Goal: Information Seeking & Learning: Learn about a topic

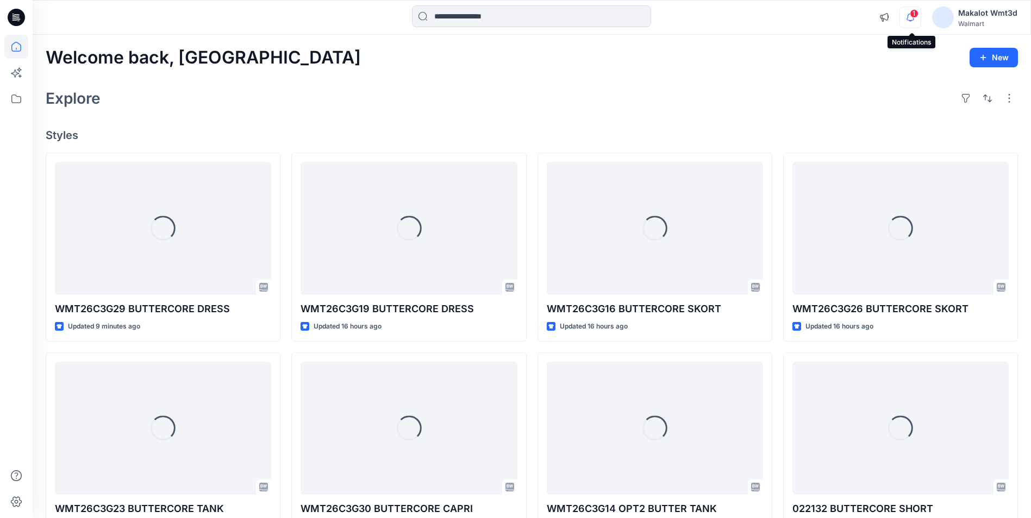
click at [915, 8] on icon "button" at bounding box center [910, 18] width 21 height 22
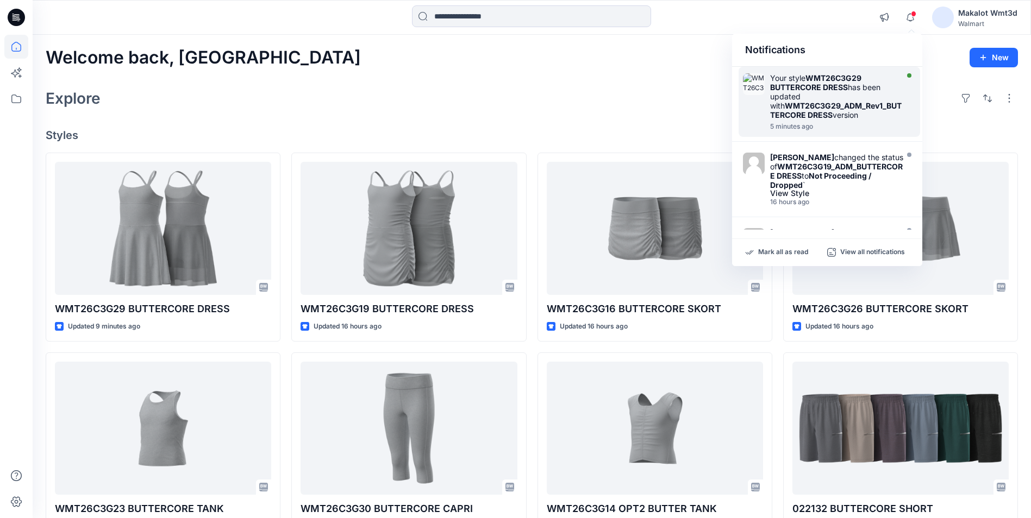
click at [886, 93] on div "Your style WMT26C3G29 BUTTERCORE DRESS has been updated with WMT26C3G29_ADM_Rev…" at bounding box center [837, 96] width 135 height 46
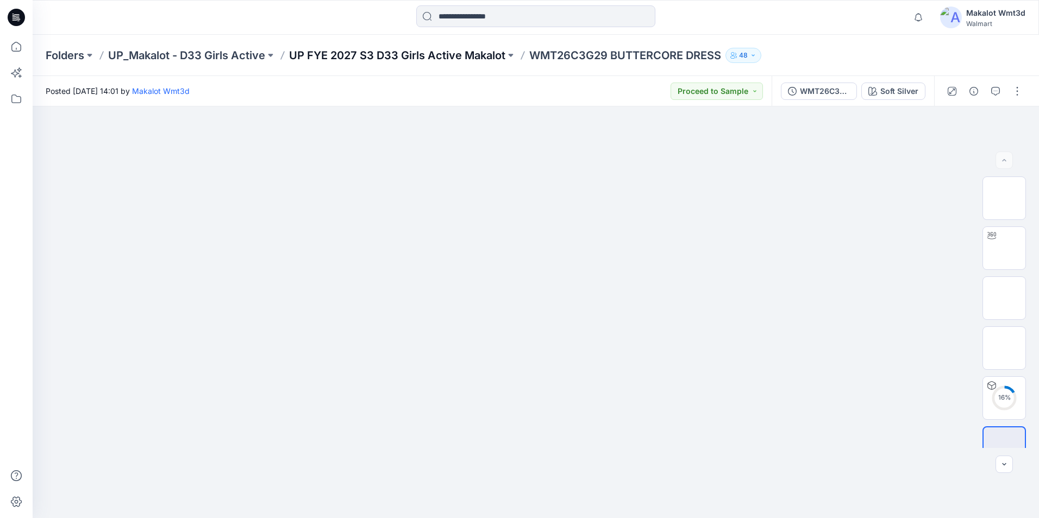
click at [477, 57] on p "UP FYE 2027 S3 D33 Girls Active Makalot" at bounding box center [397, 55] width 216 height 15
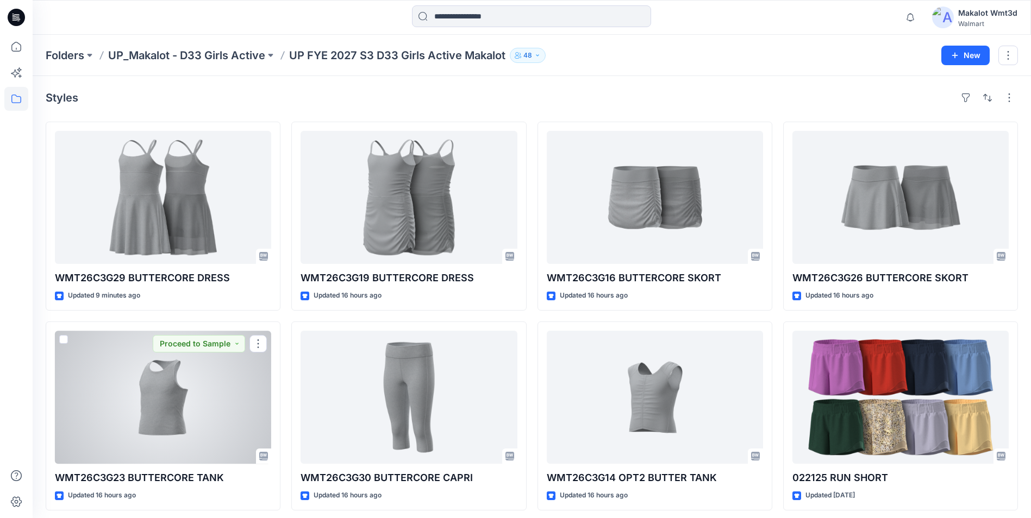
click at [197, 417] on div at bounding box center [163, 397] width 216 height 133
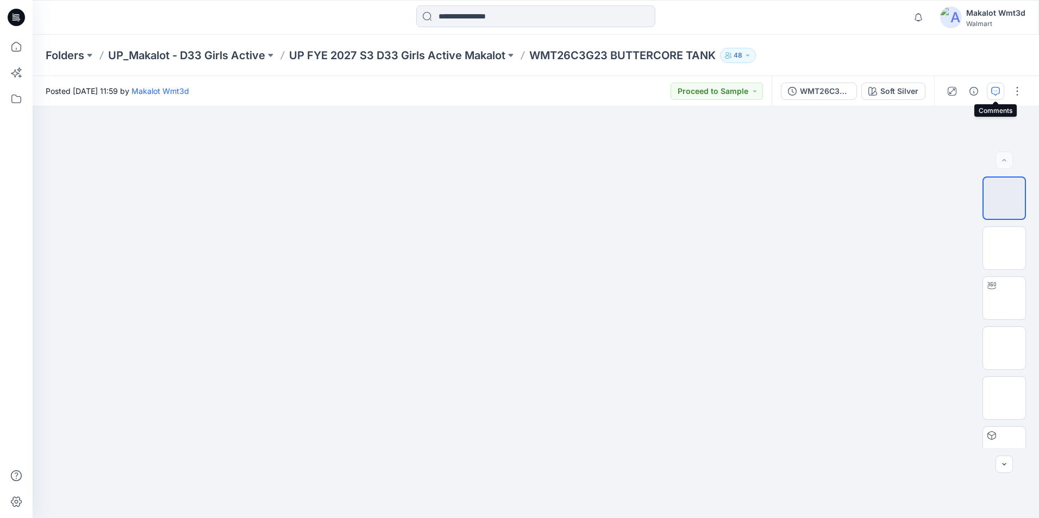
click at [995, 93] on icon "button" at bounding box center [995, 91] width 9 height 9
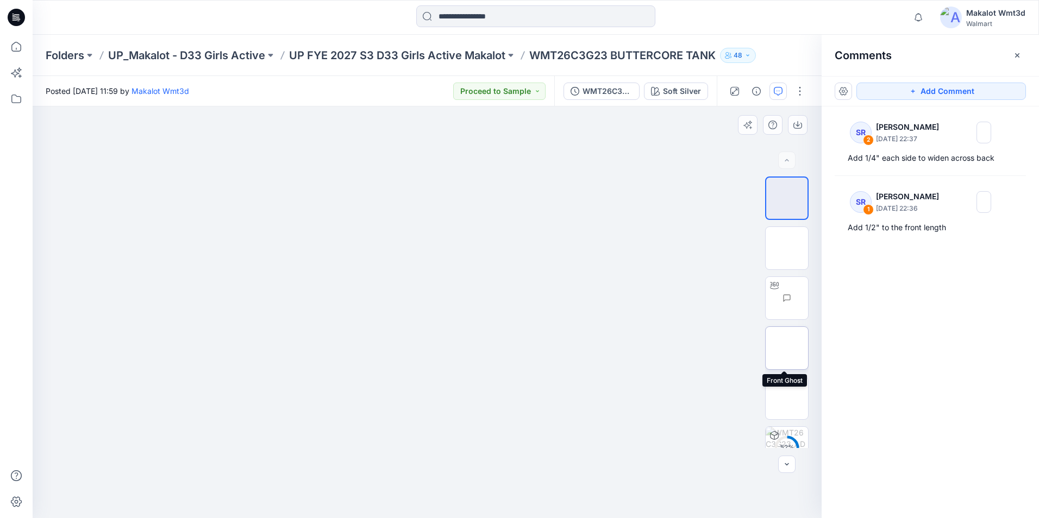
click at [787, 348] on img at bounding box center [787, 348] width 0 height 0
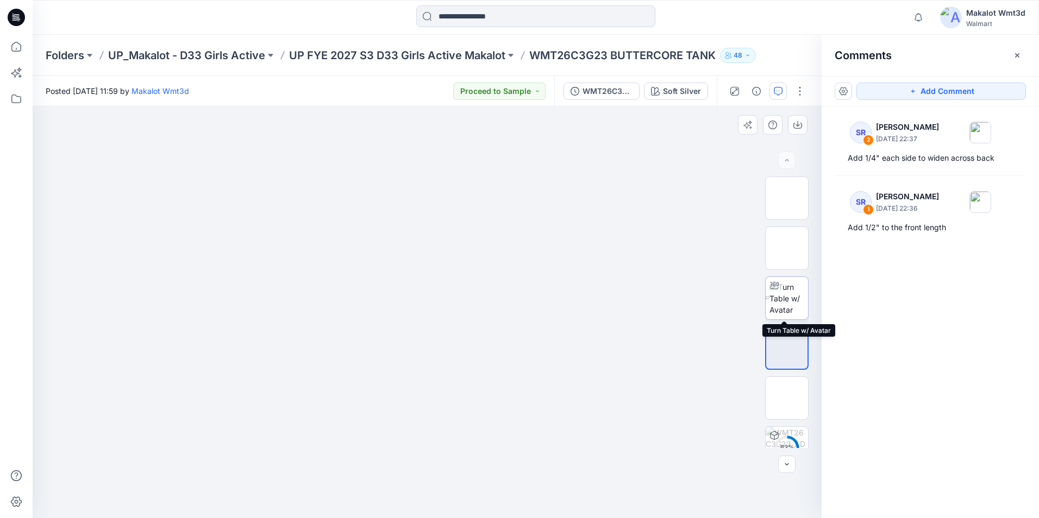
click at [785, 307] on img at bounding box center [788, 298] width 39 height 34
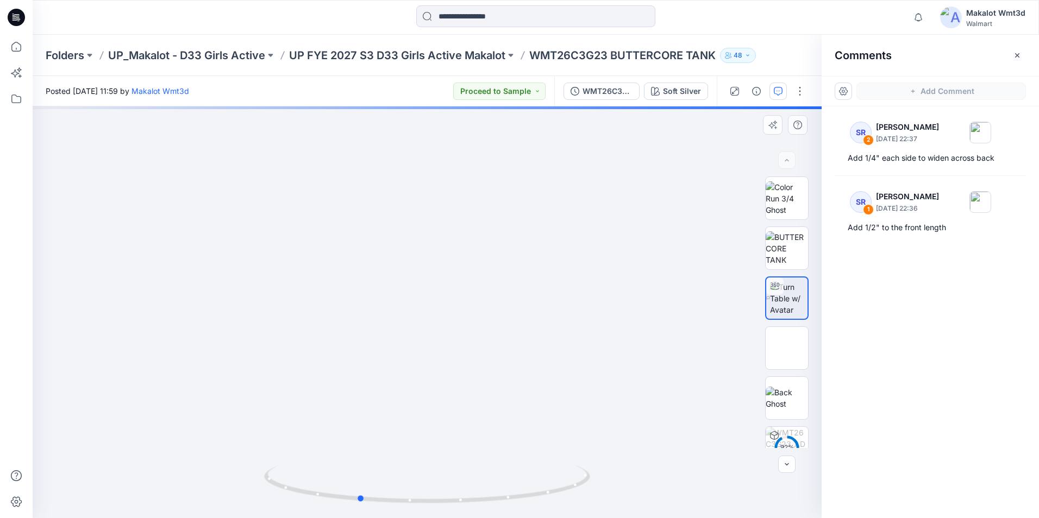
drag, startPoint x: 492, startPoint y: 501, endPoint x: 423, endPoint y: 506, distance: 68.7
click at [423, 506] on div at bounding box center [427, 313] width 789 height 412
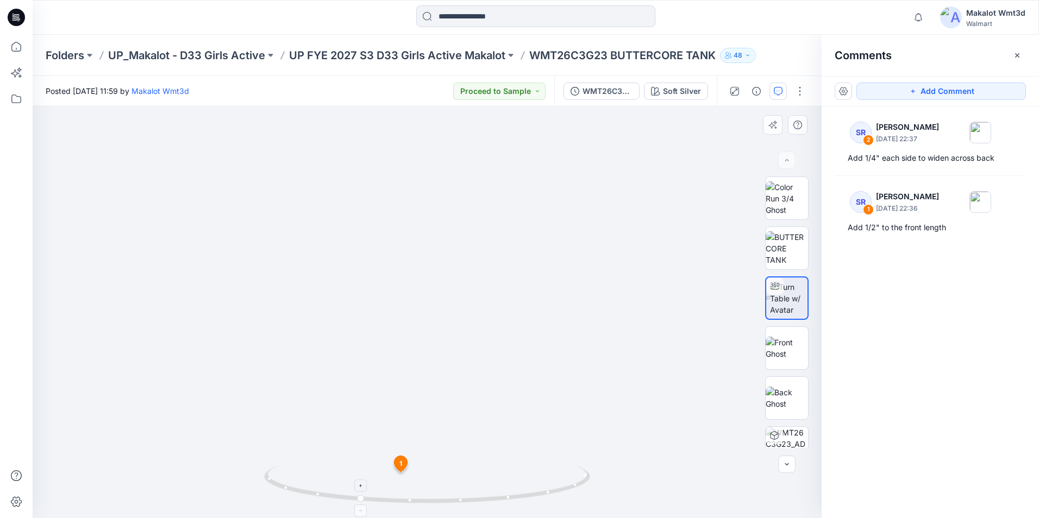
drag, startPoint x: 596, startPoint y: 447, endPoint x: 446, endPoint y: 469, distance: 151.0
click at [446, 469] on div at bounding box center [427, 313] width 789 height 412
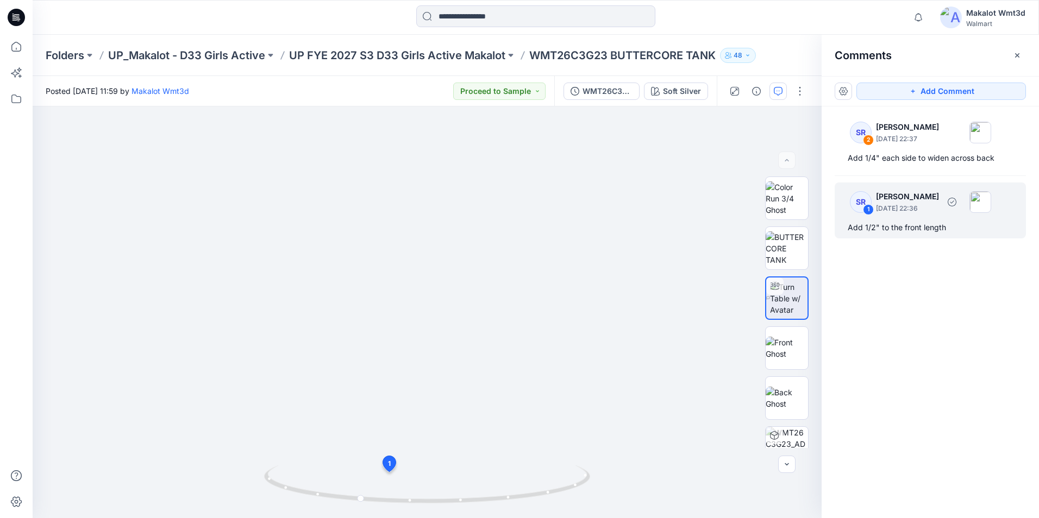
click at [942, 218] on div "SR 1 [PERSON_NAME] [DATE] 22:36 Add 1/2" to the front length" at bounding box center [930, 211] width 191 height 56
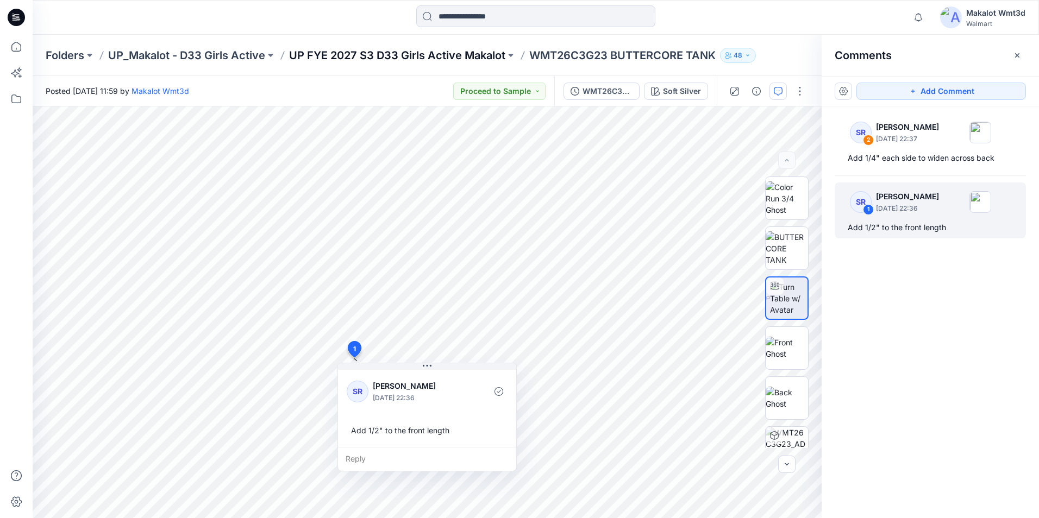
click at [419, 58] on p "UP FYE 2027 S3 D33 Girls Active Makalot" at bounding box center [397, 55] width 216 height 15
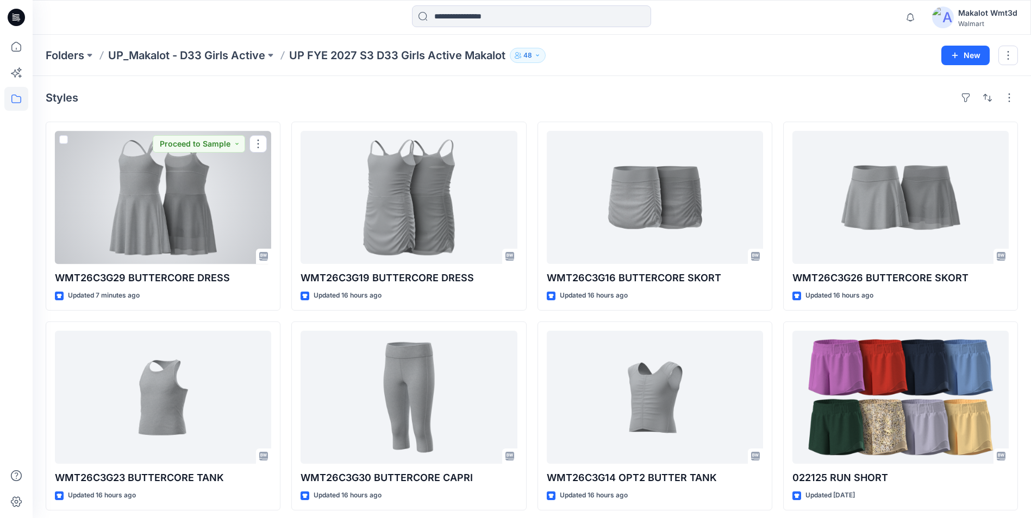
click at [211, 228] on div at bounding box center [163, 197] width 216 height 133
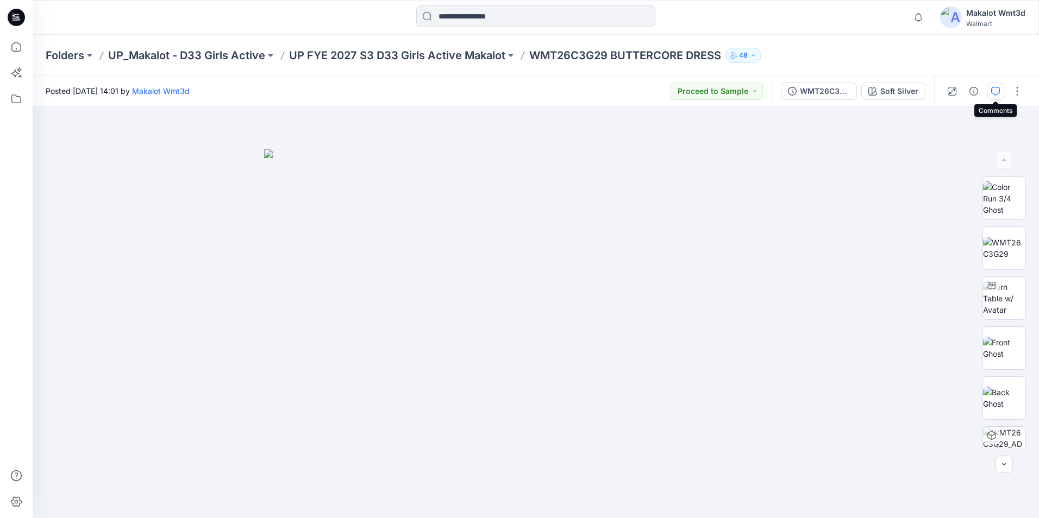
click at [988, 90] on button "button" at bounding box center [995, 91] width 17 height 17
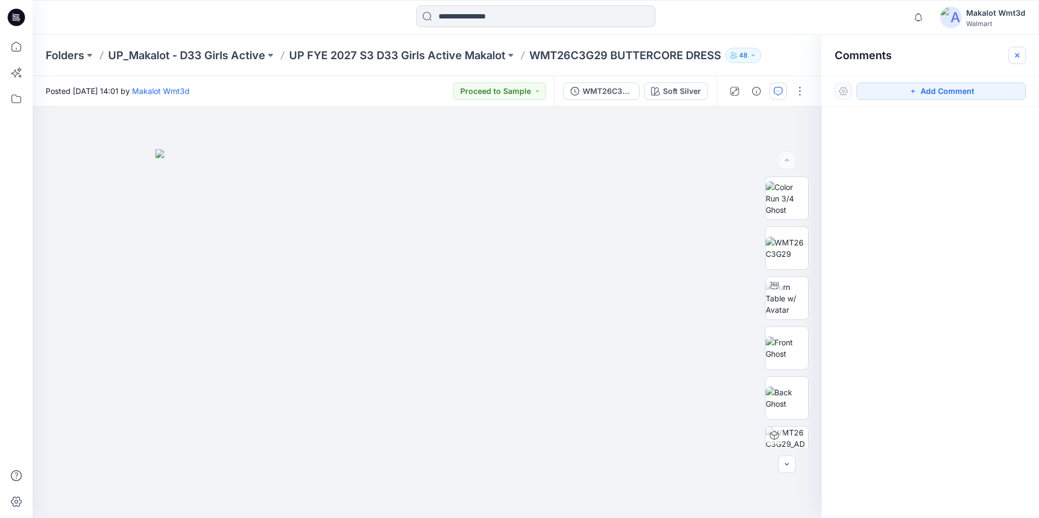
click at [1024, 49] on button "button" at bounding box center [1017, 55] width 17 height 17
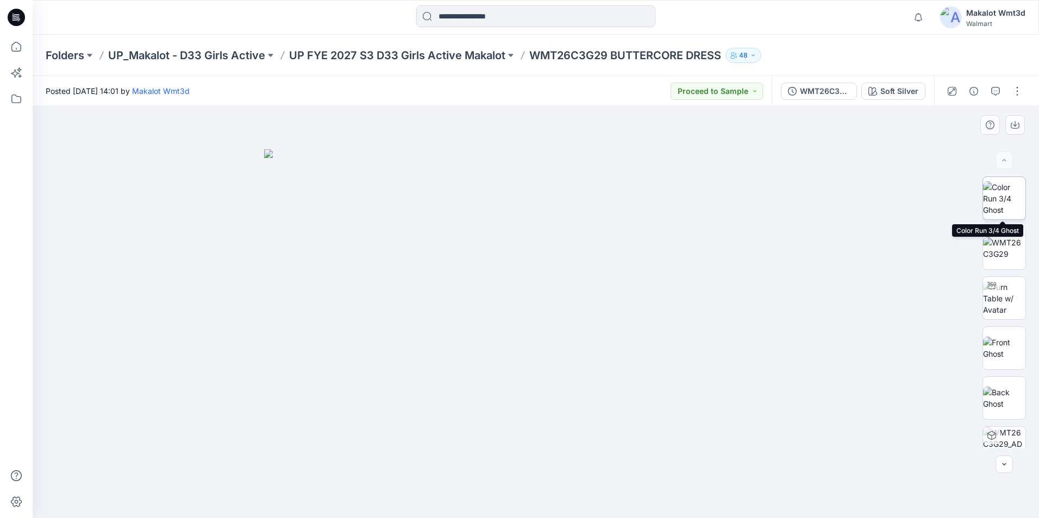
click at [1003, 194] on img at bounding box center [1004, 198] width 42 height 34
click at [1003, 237] on img at bounding box center [1004, 248] width 42 height 23
click at [990, 306] on img at bounding box center [1004, 298] width 42 height 34
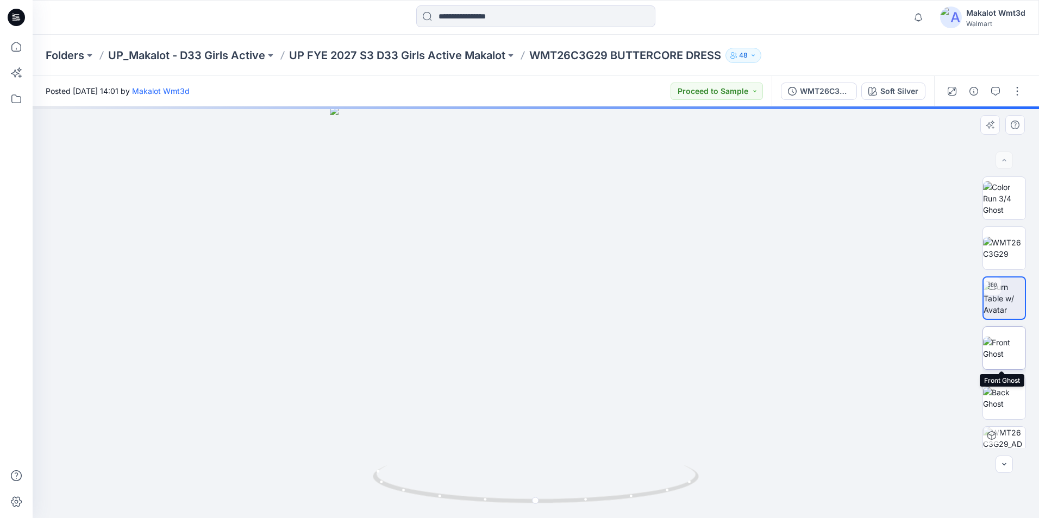
click at [989, 347] on img at bounding box center [1004, 348] width 42 height 23
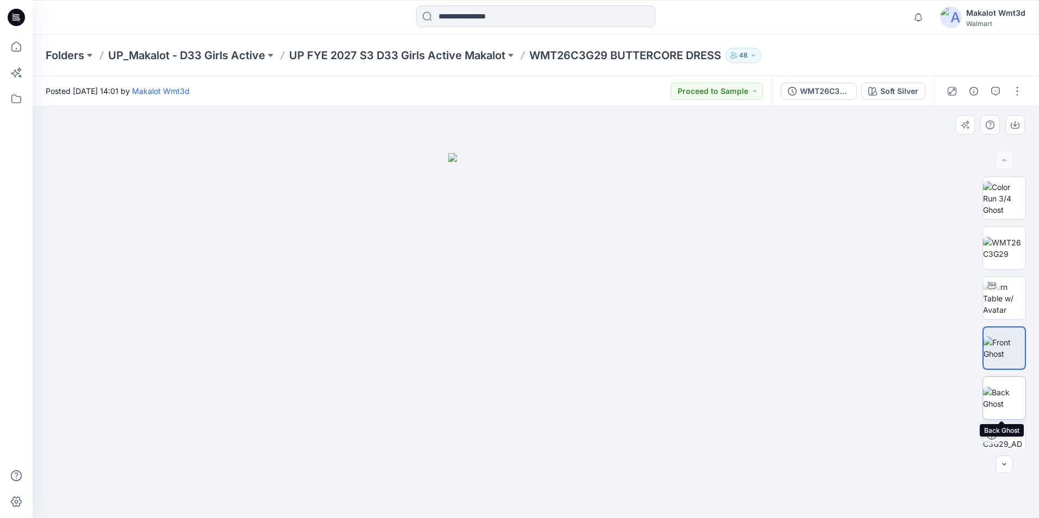
click at [997, 406] on img at bounding box center [1004, 398] width 42 height 23
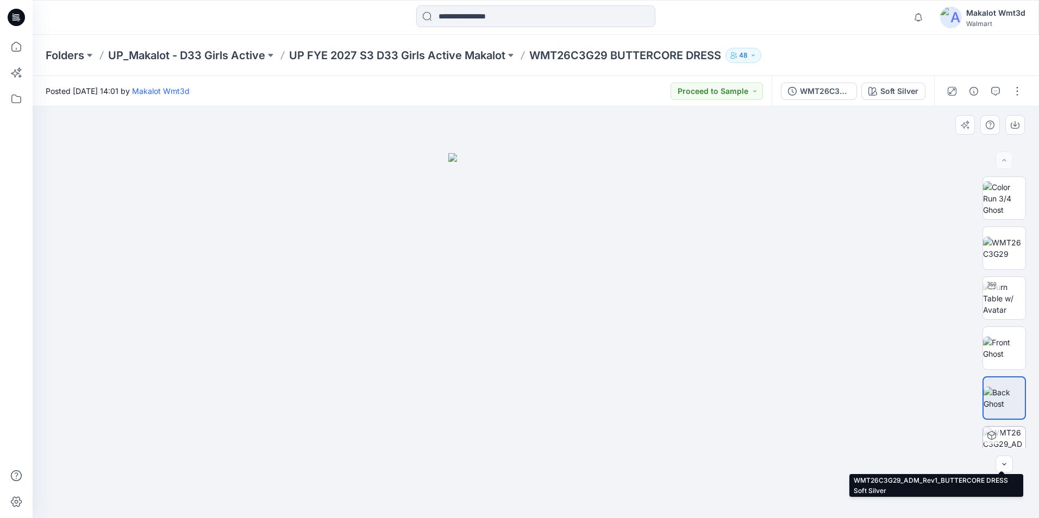
click at [998, 440] on img at bounding box center [1004, 448] width 42 height 42
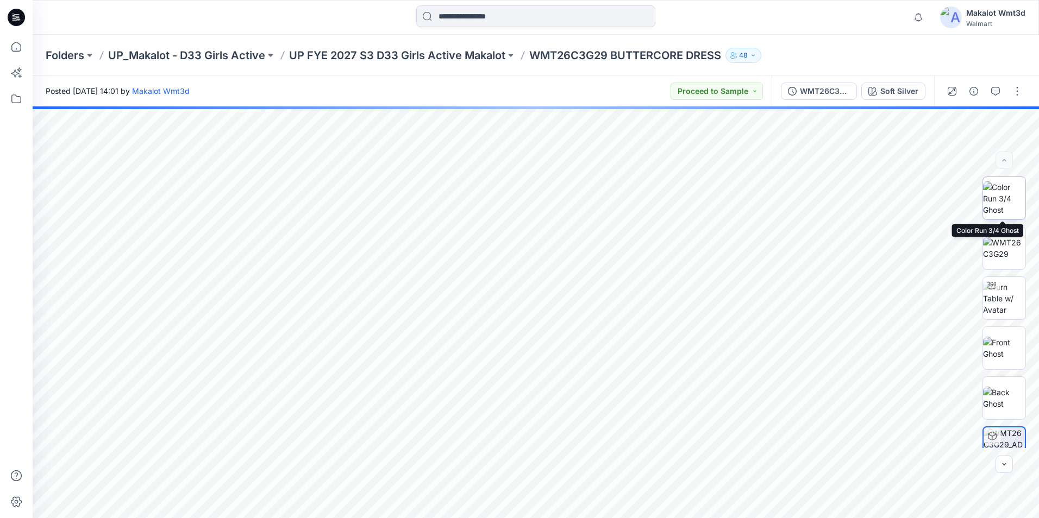
click at [997, 202] on img at bounding box center [1004, 198] width 42 height 34
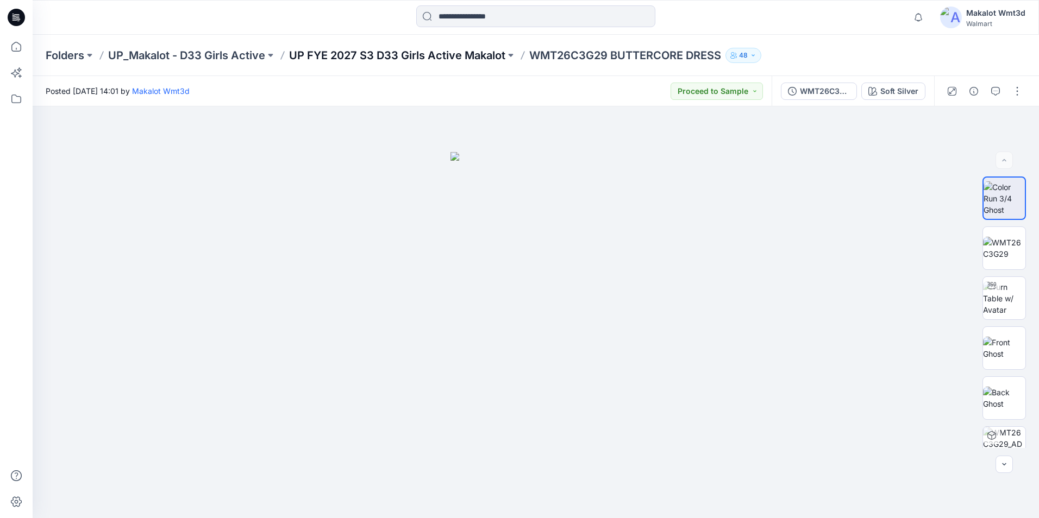
click at [442, 51] on p "UP FYE 2027 S3 D33 Girls Active Makalot" at bounding box center [397, 55] width 216 height 15
